Goal: Information Seeking & Learning: Find specific fact

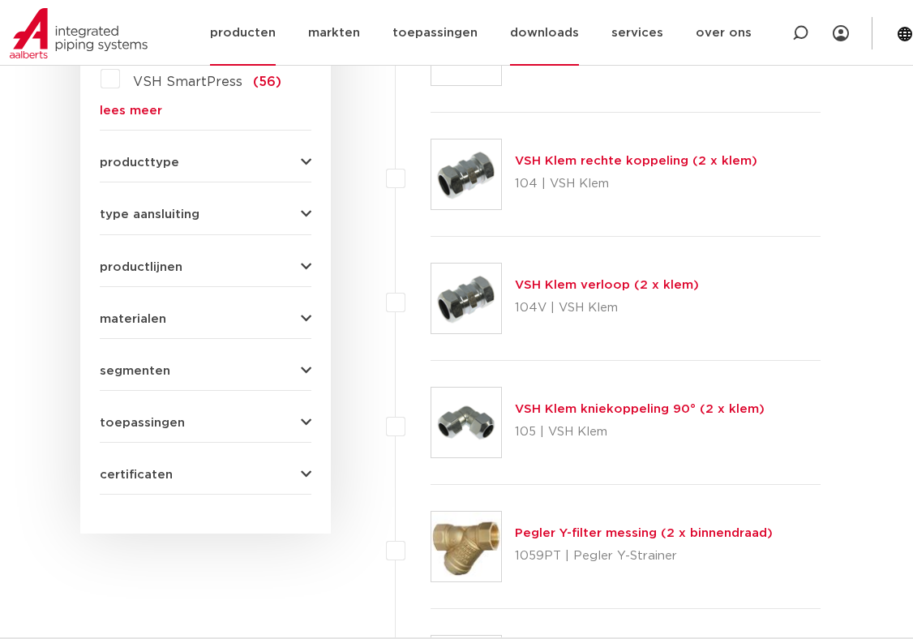
scroll to position [915, 0]
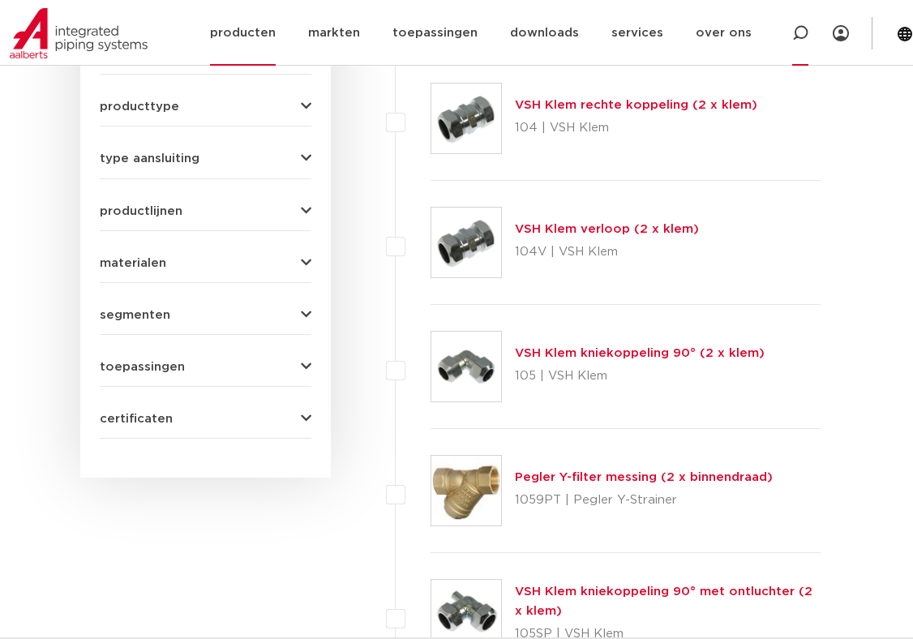
click at [803, 33] on icon at bounding box center [800, 33] width 16 height 16
type input "1444"
click button "Zoeken" at bounding box center [0, 0] width 0 height 0
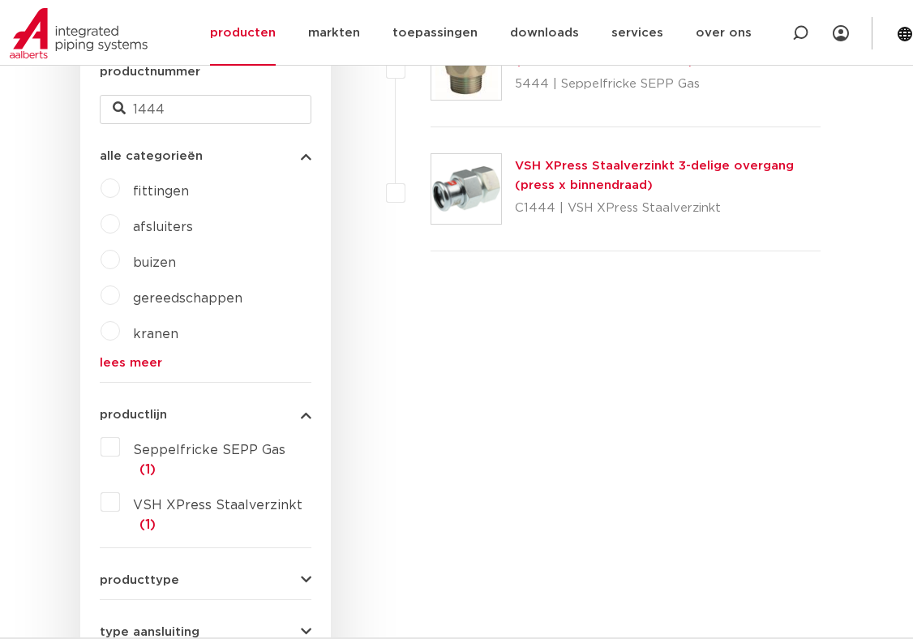
scroll to position [482, 0]
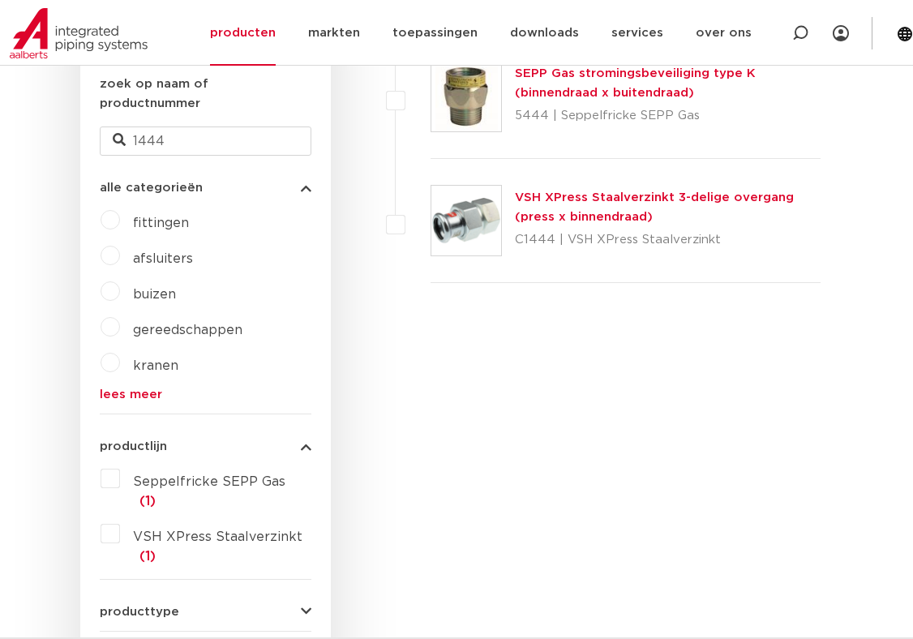
click at [467, 224] on img at bounding box center [466, 221] width 70 height 70
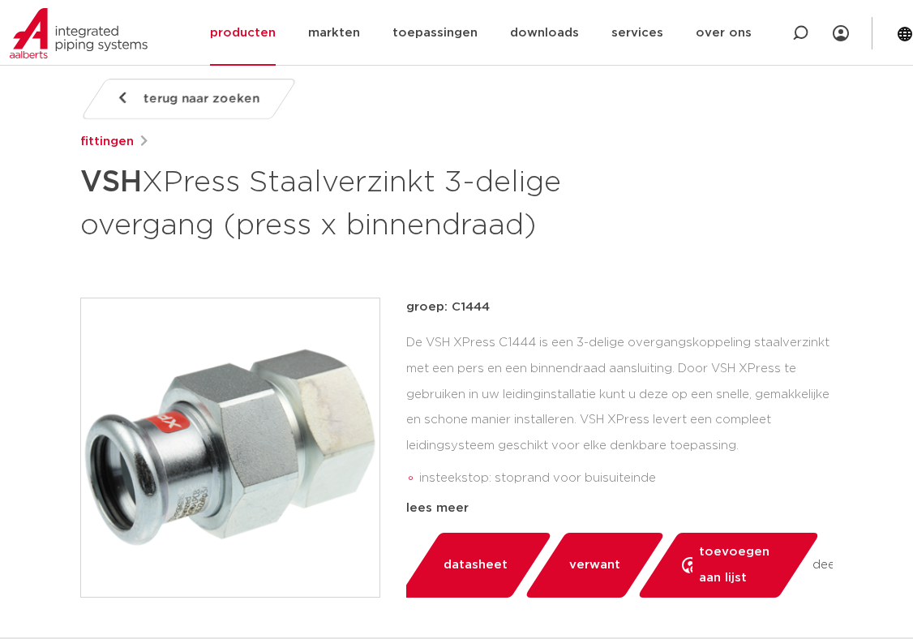
scroll to position [216, 0]
